Goal: Find specific page/section: Find specific page/section

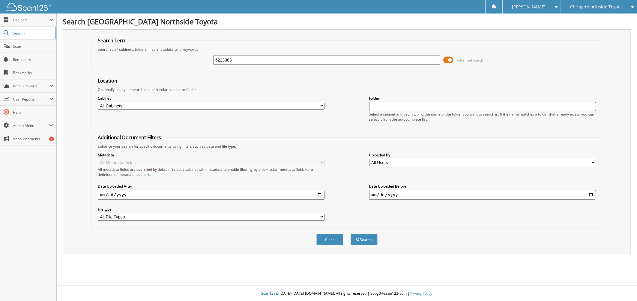
type input "6223383"
click at [350, 234] on button "Search" at bounding box center [363, 239] width 27 height 11
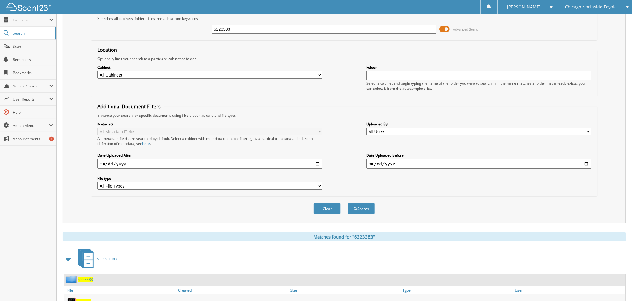
scroll to position [65, 0]
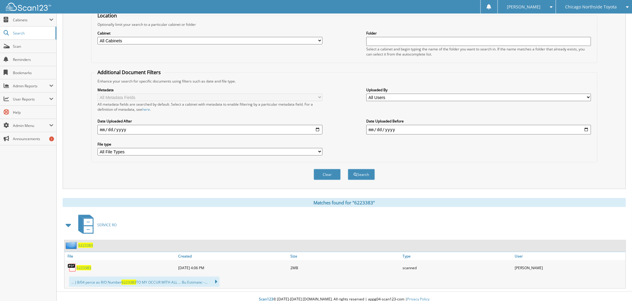
click at [85, 265] on span "6223383" at bounding box center [83, 267] width 15 height 5
